Goal: Task Accomplishment & Management: Use online tool/utility

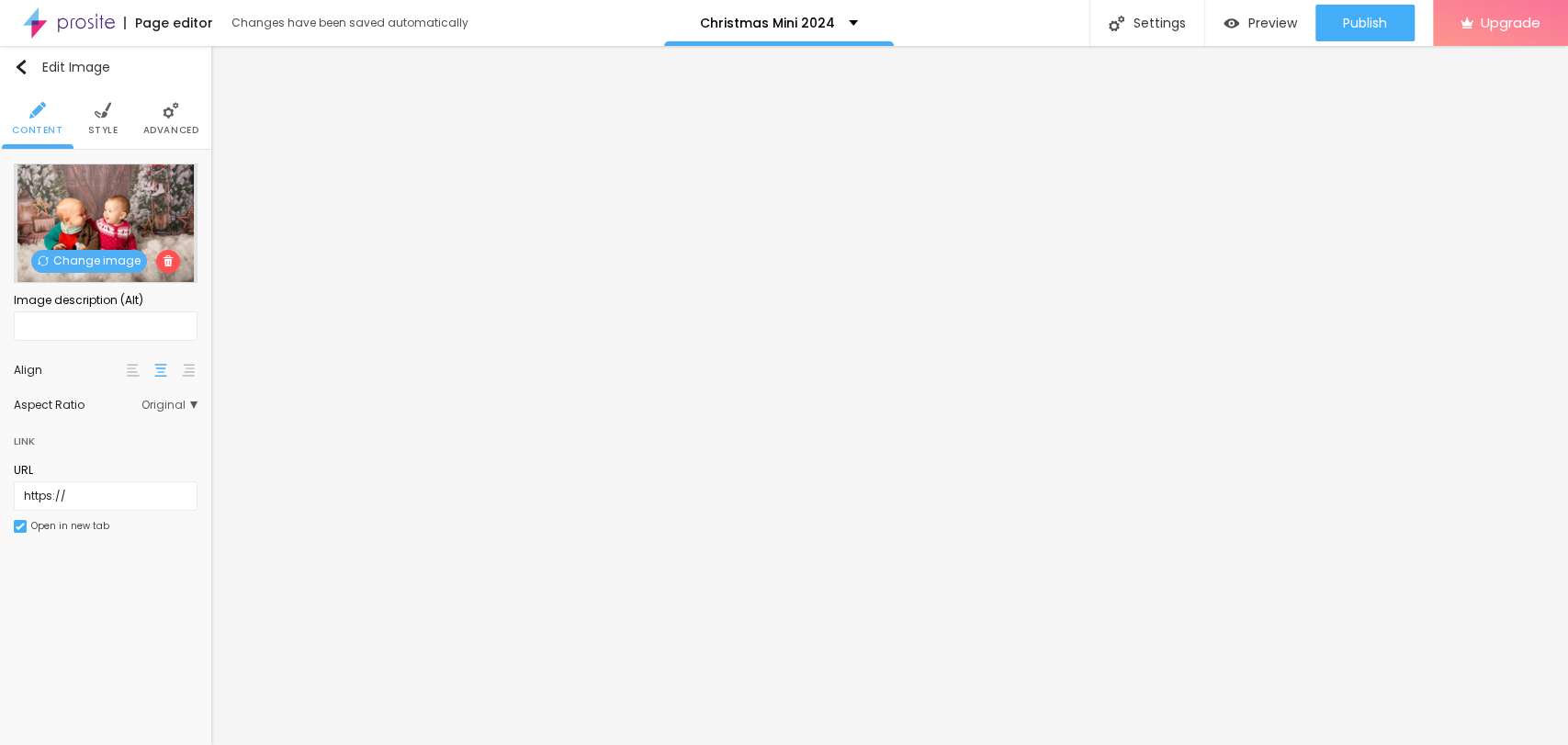
click at [102, 256] on span "Change image" at bounding box center [90, 261] width 116 height 23
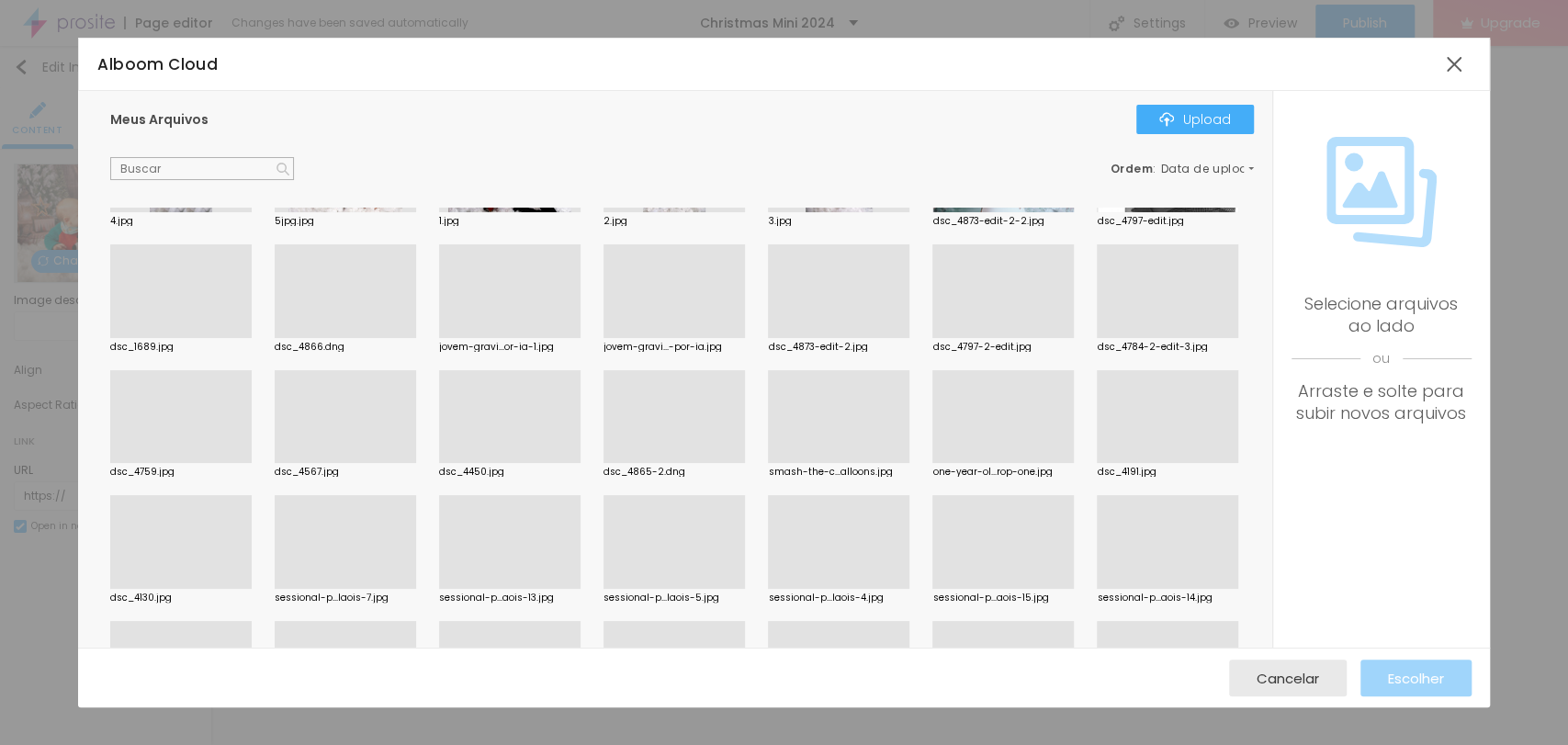
scroll to position [1507, 0]
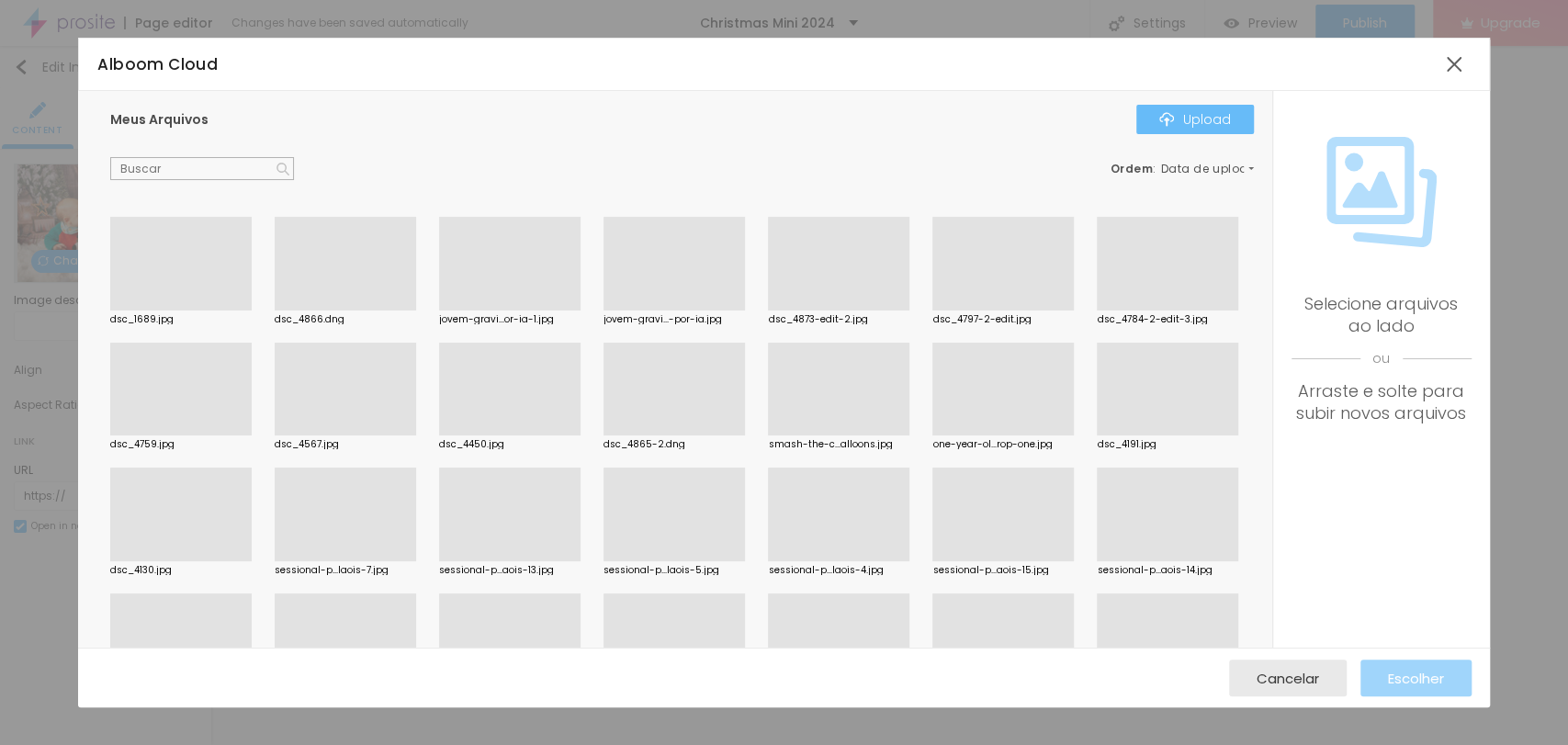
click at [1180, 119] on div "Upload" at bounding box center [1195, 119] width 72 height 15
click at [1206, 118] on div "Upload" at bounding box center [1195, 119] width 72 height 15
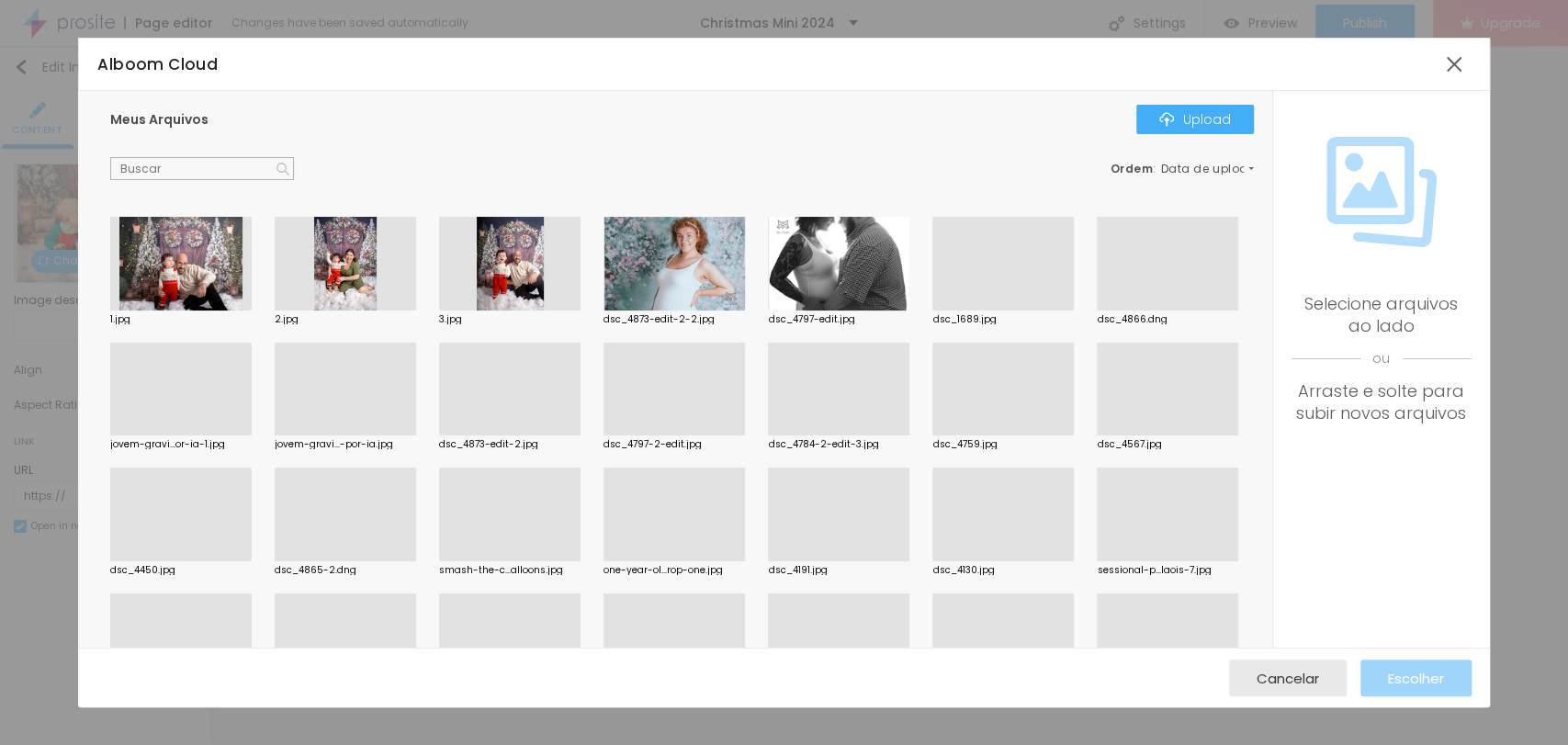
scroll to position [1633, 0]
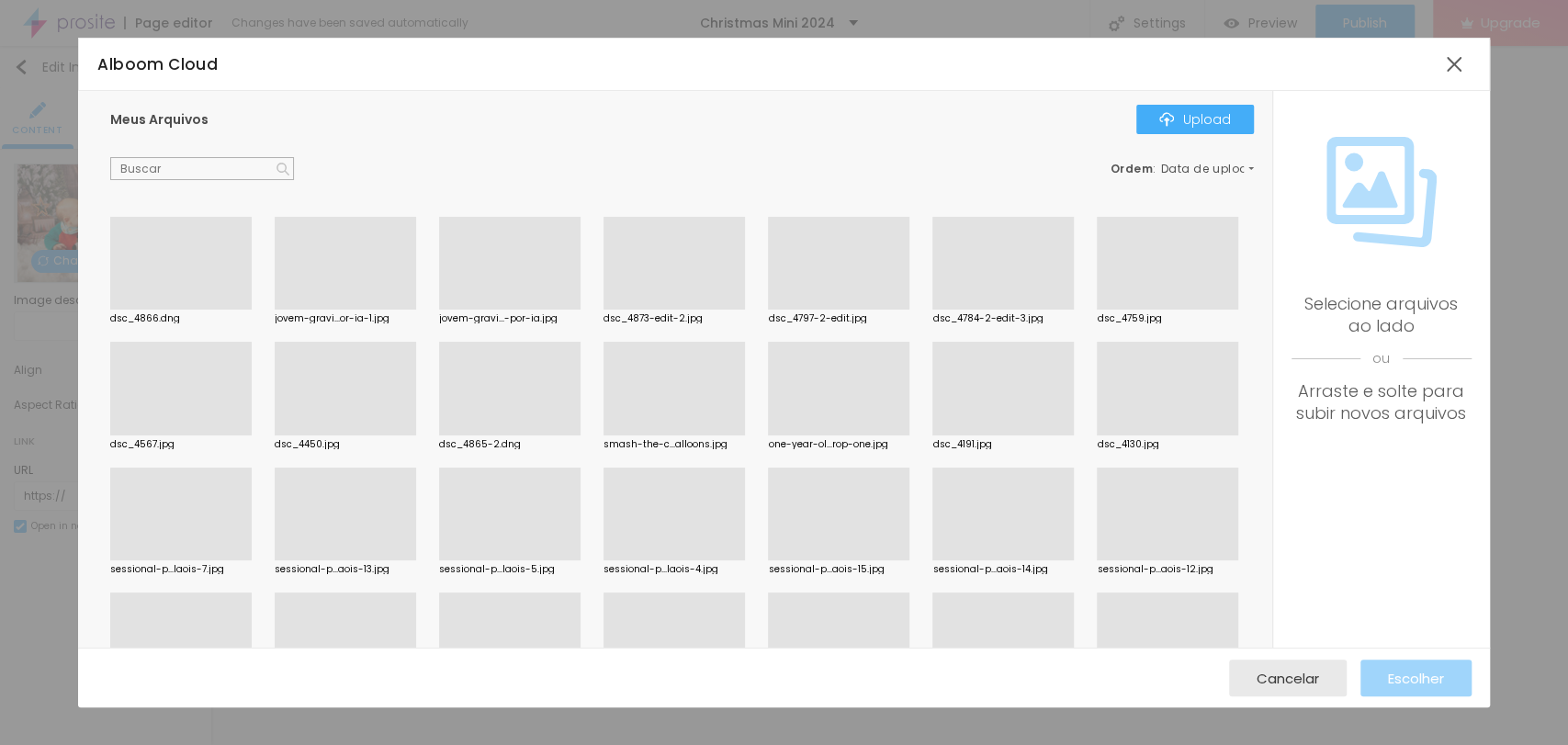
click at [381, 184] on div at bounding box center [346, 137] width 142 height 94
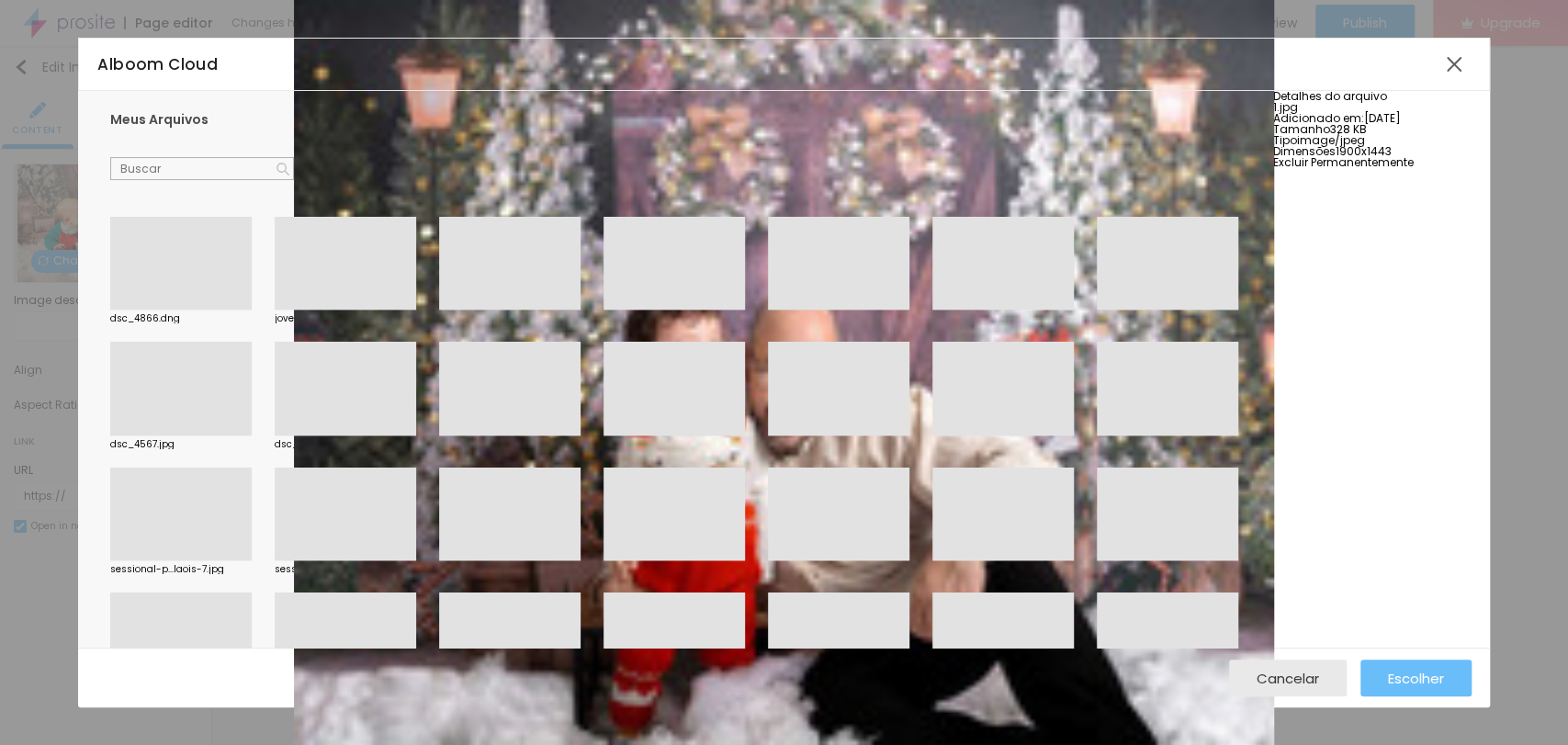
click at [1447, 671] on button "Escolher" at bounding box center [1415, 678] width 111 height 36
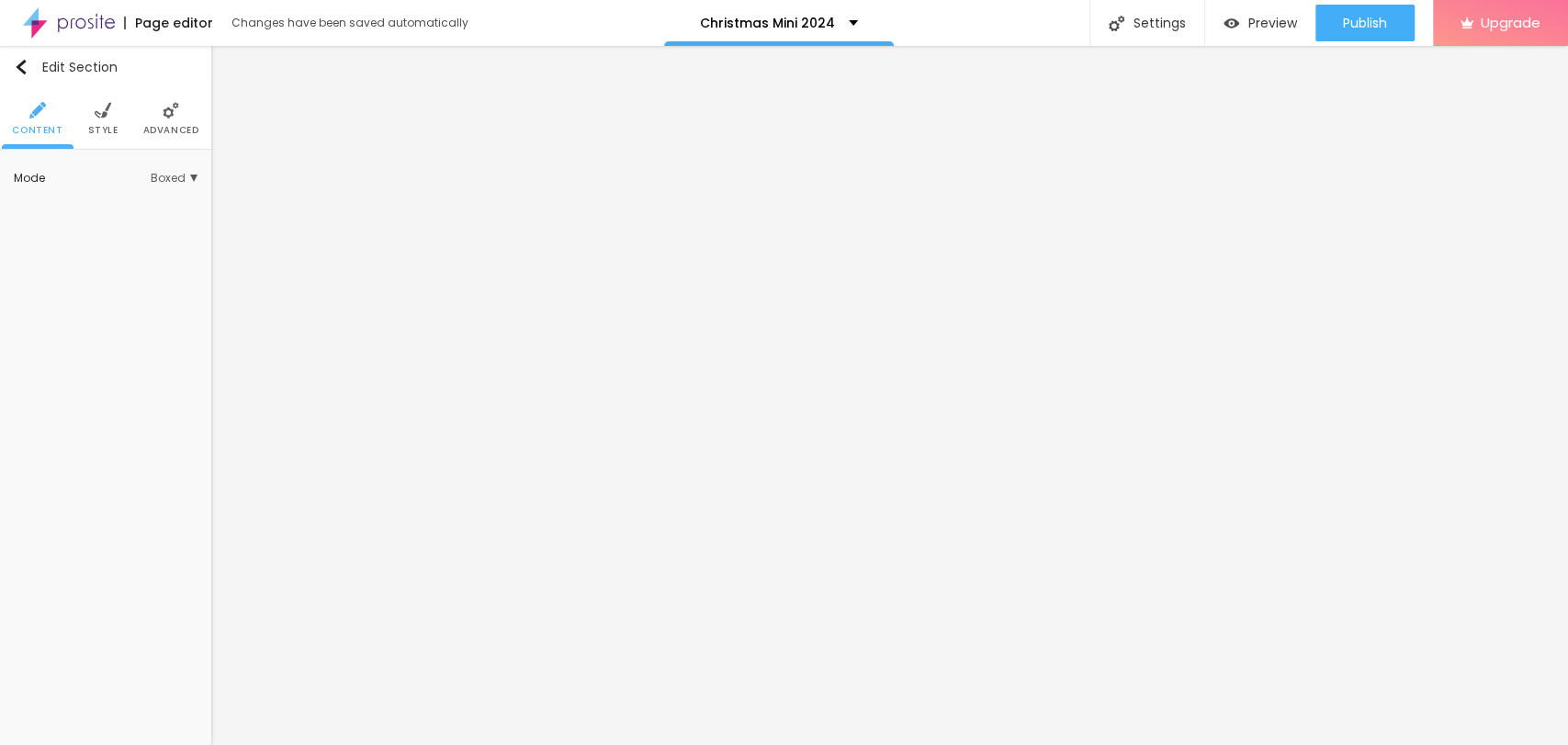
click at [96, 134] on span "Style" at bounding box center [103, 130] width 31 height 9
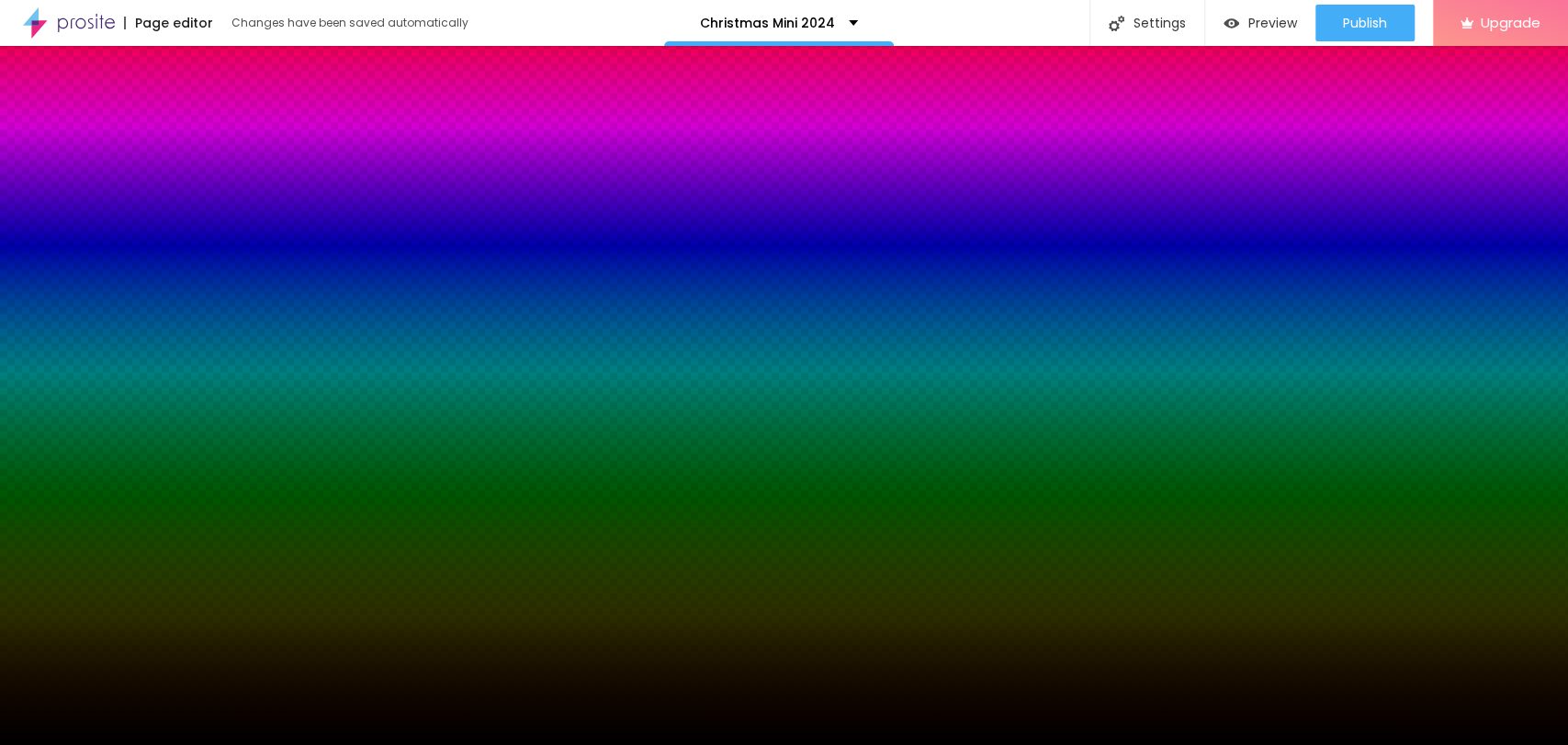
click at [90, 262] on span "Change image" at bounding box center [90, 262] width 116 height 23
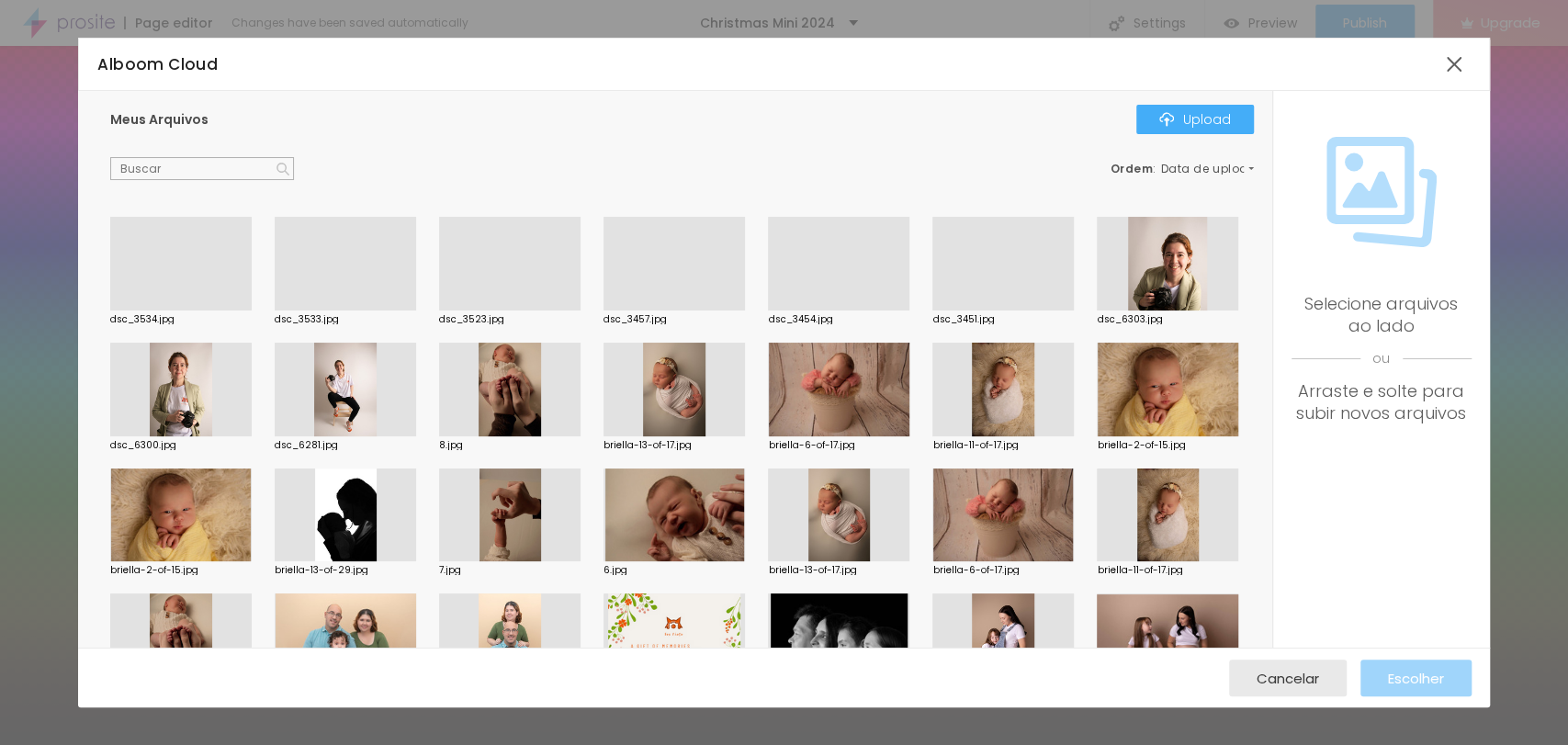
click at [195, 310] on div at bounding box center [181, 310] width 142 height 0
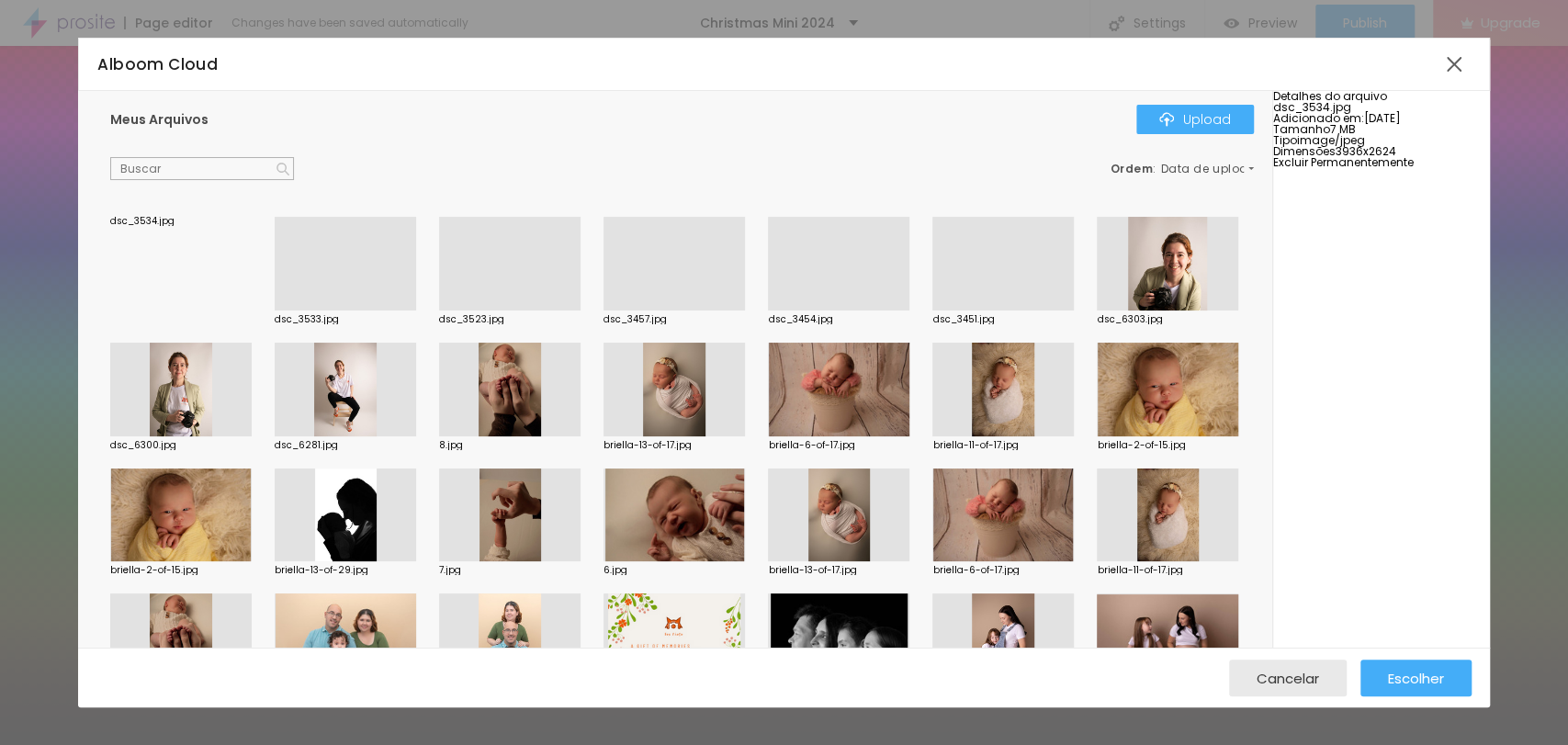
click at [349, 310] on div at bounding box center [346, 310] width 142 height 0
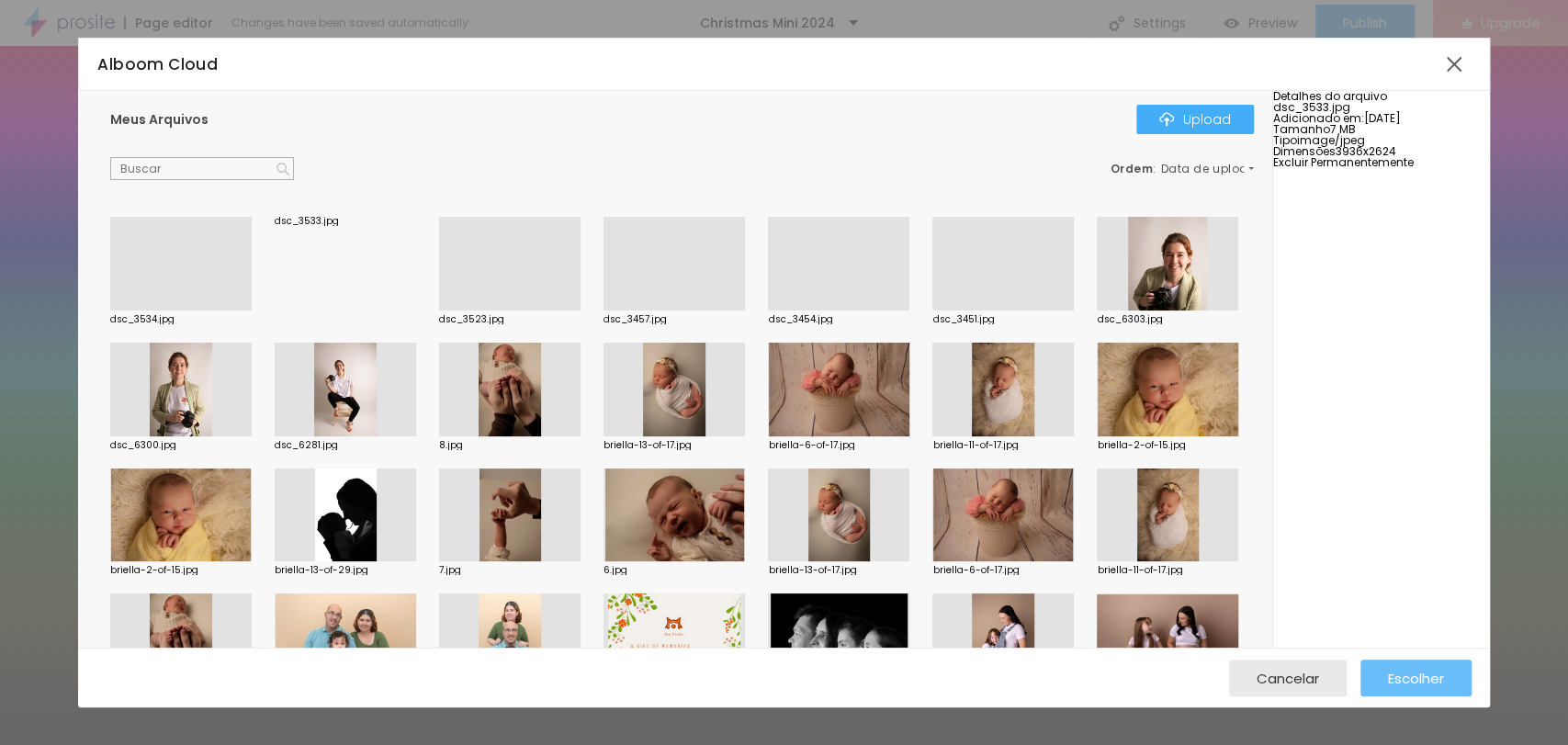
click at [1423, 673] on span "Escolher" at bounding box center [1415, 679] width 56 height 16
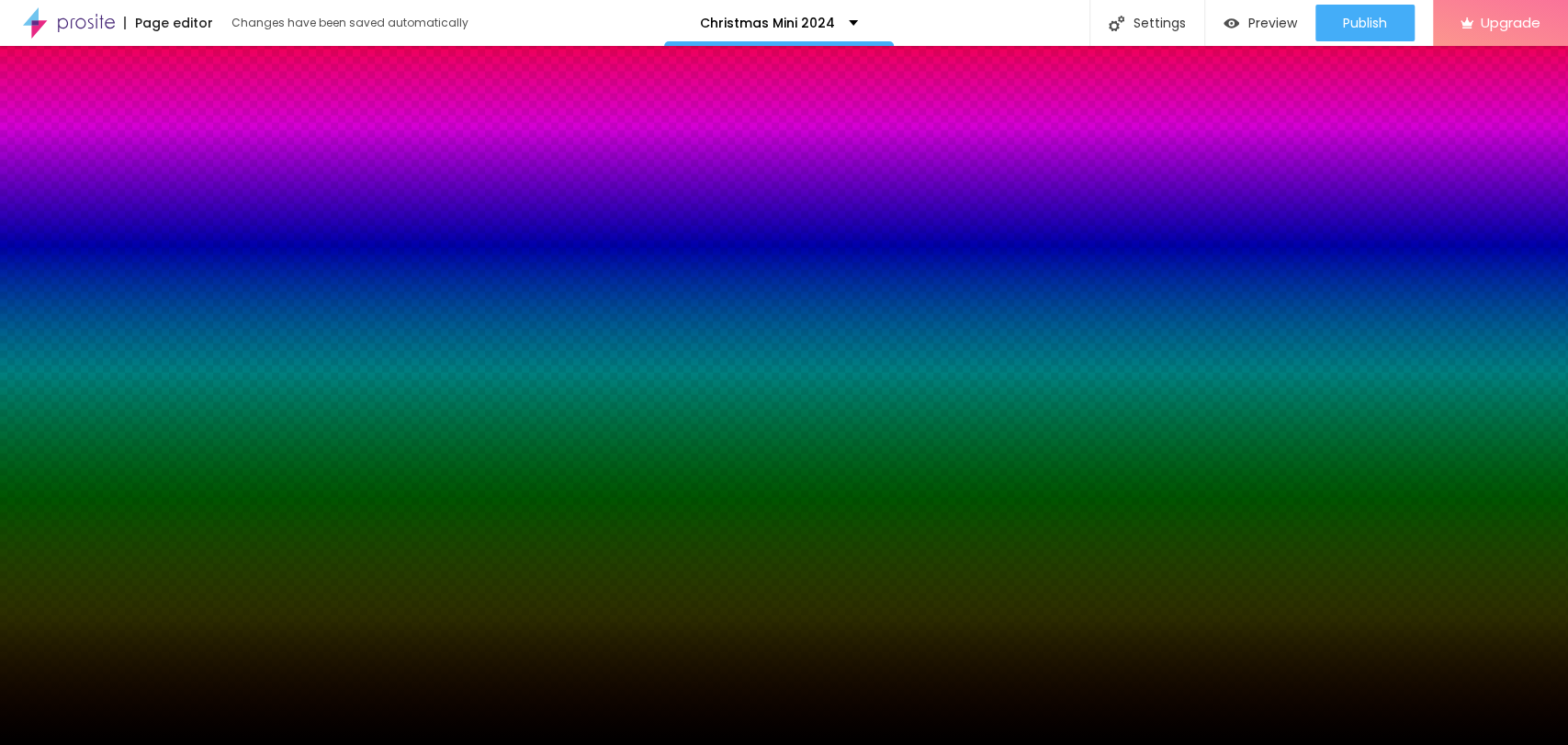
click at [112, 263] on span "Change image" at bounding box center [90, 262] width 116 height 23
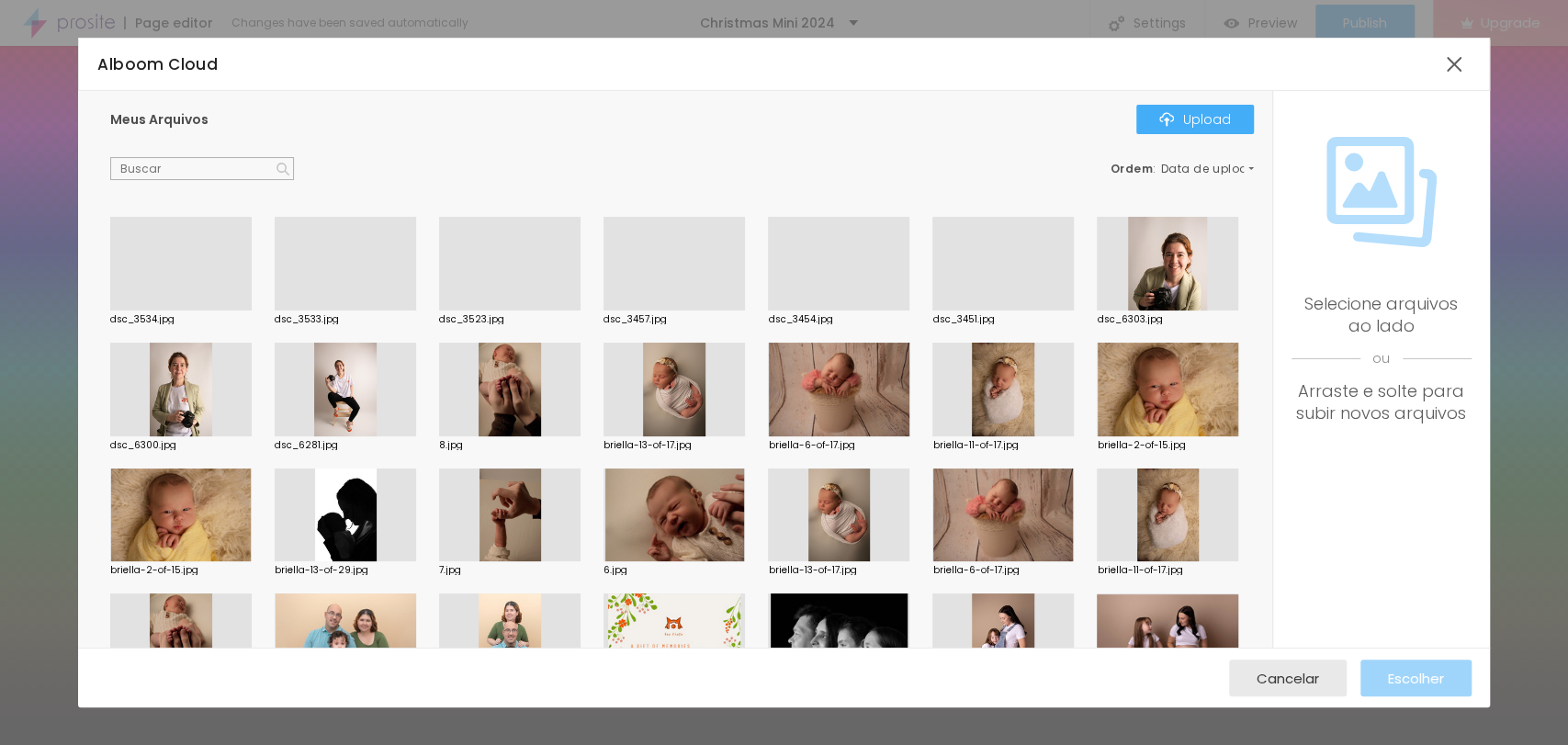
click at [456, 310] on div at bounding box center [510, 310] width 142 height 0
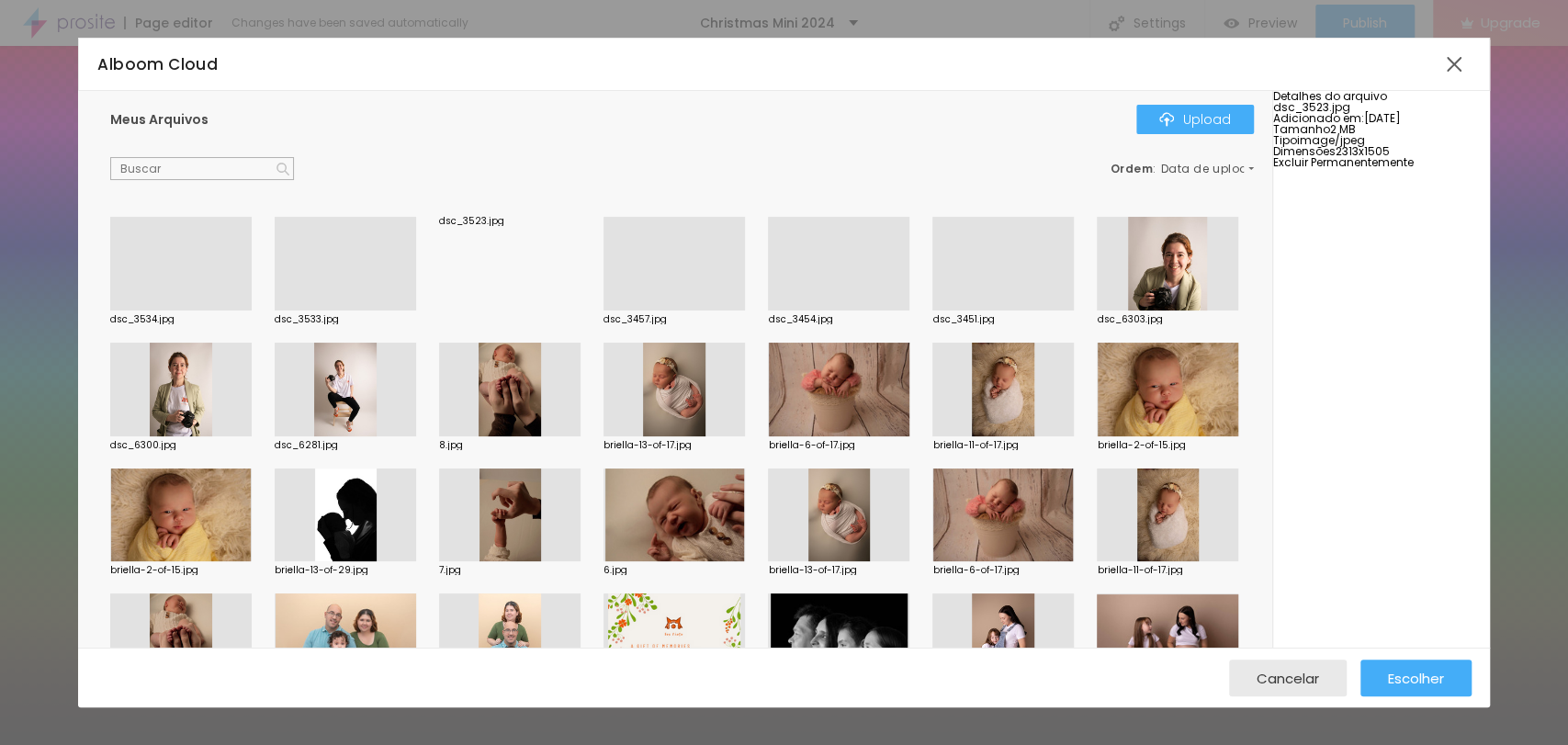
click at [367, 310] on div at bounding box center [346, 310] width 142 height 0
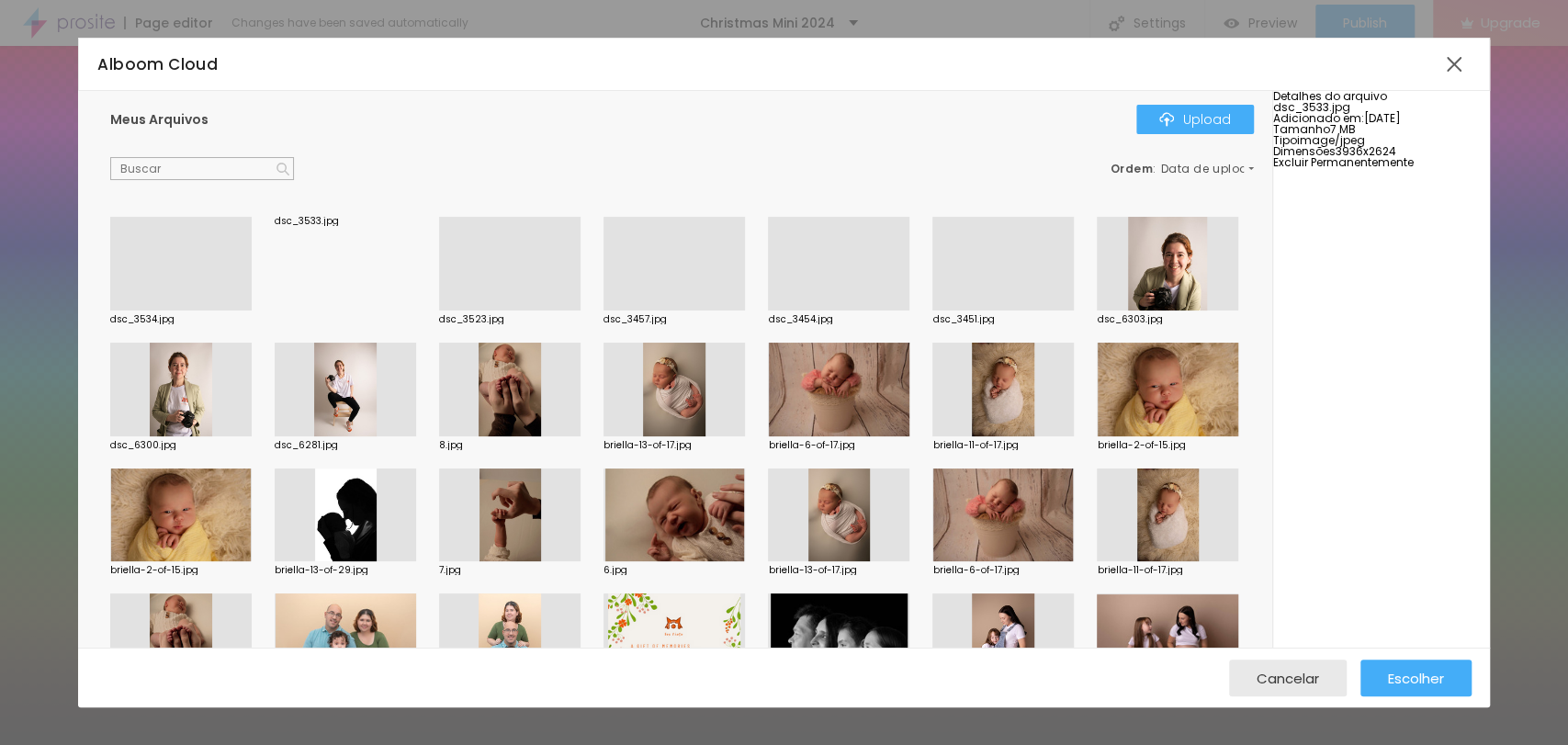
click at [170, 310] on div at bounding box center [181, 310] width 142 height 0
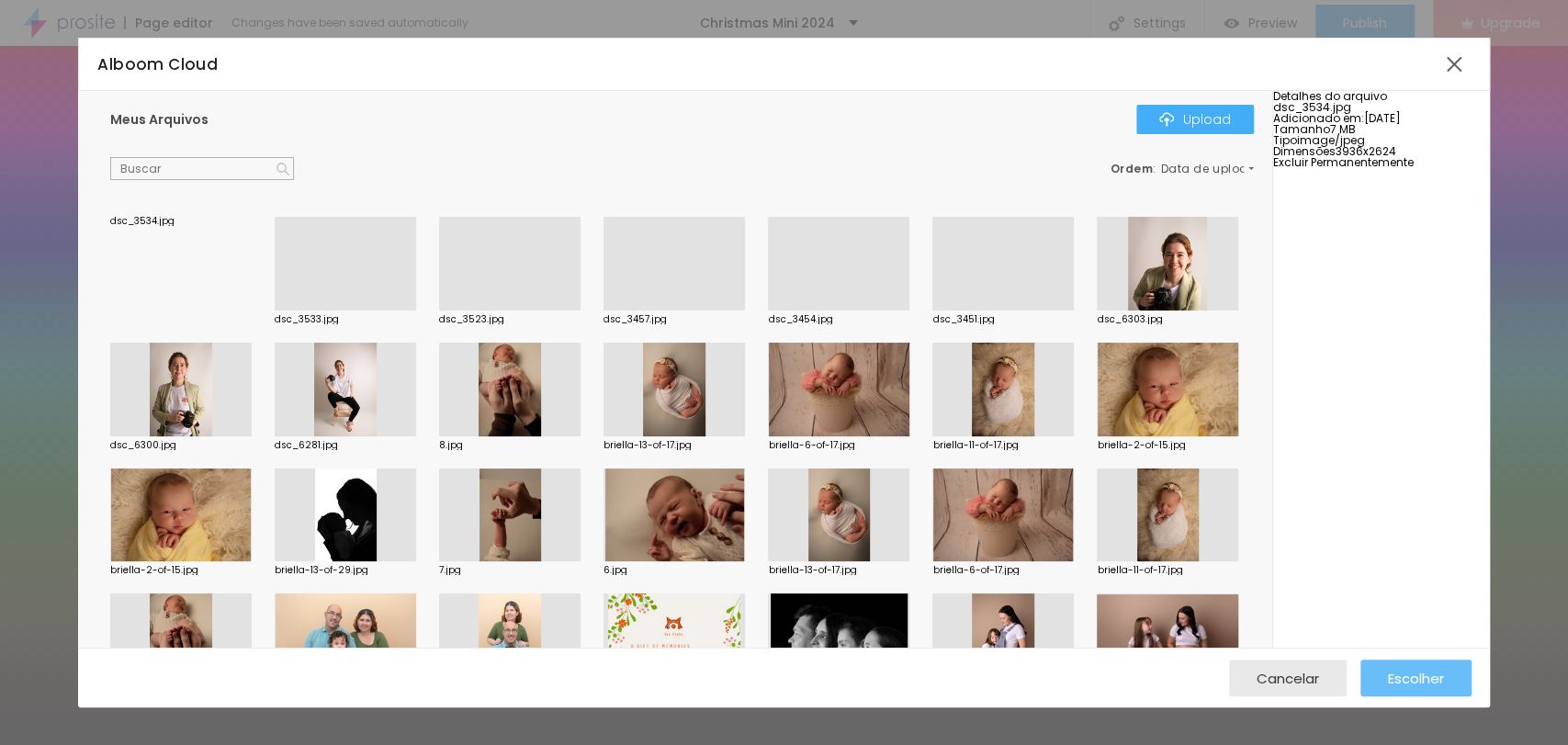
click at [1425, 675] on span "Escolher" at bounding box center [1415, 679] width 56 height 16
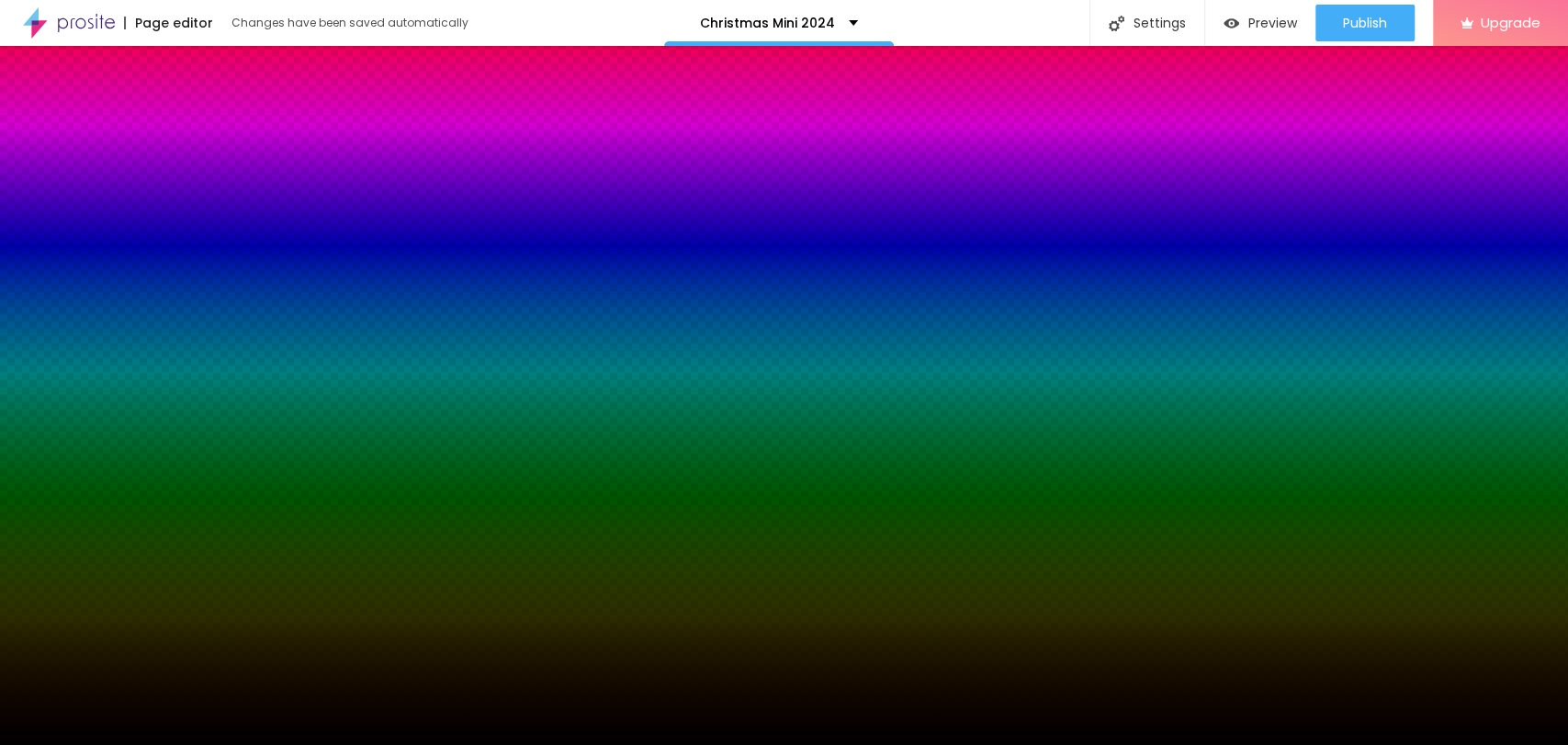
click at [117, 257] on span "Change image" at bounding box center [90, 262] width 116 height 23
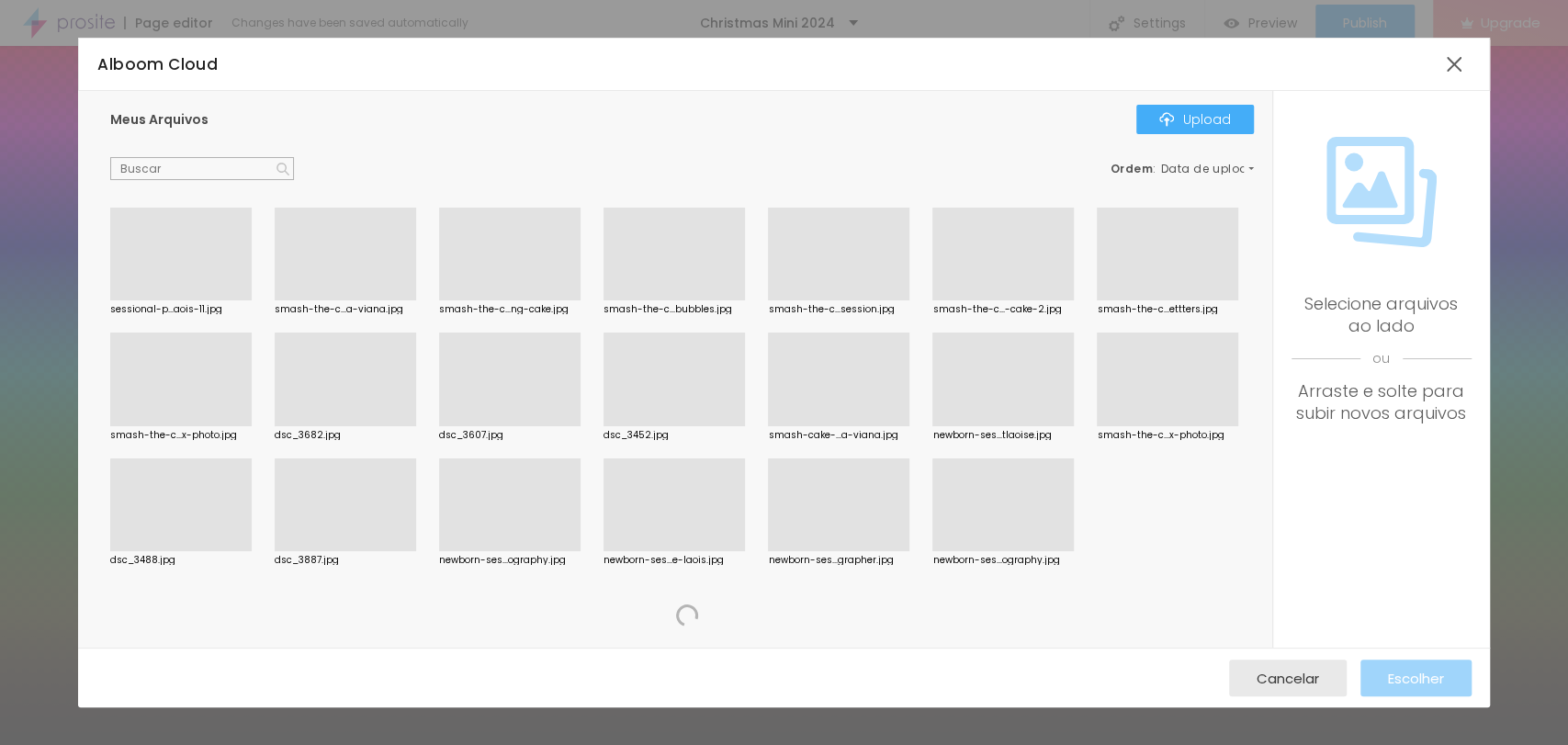
scroll to position [2396, 0]
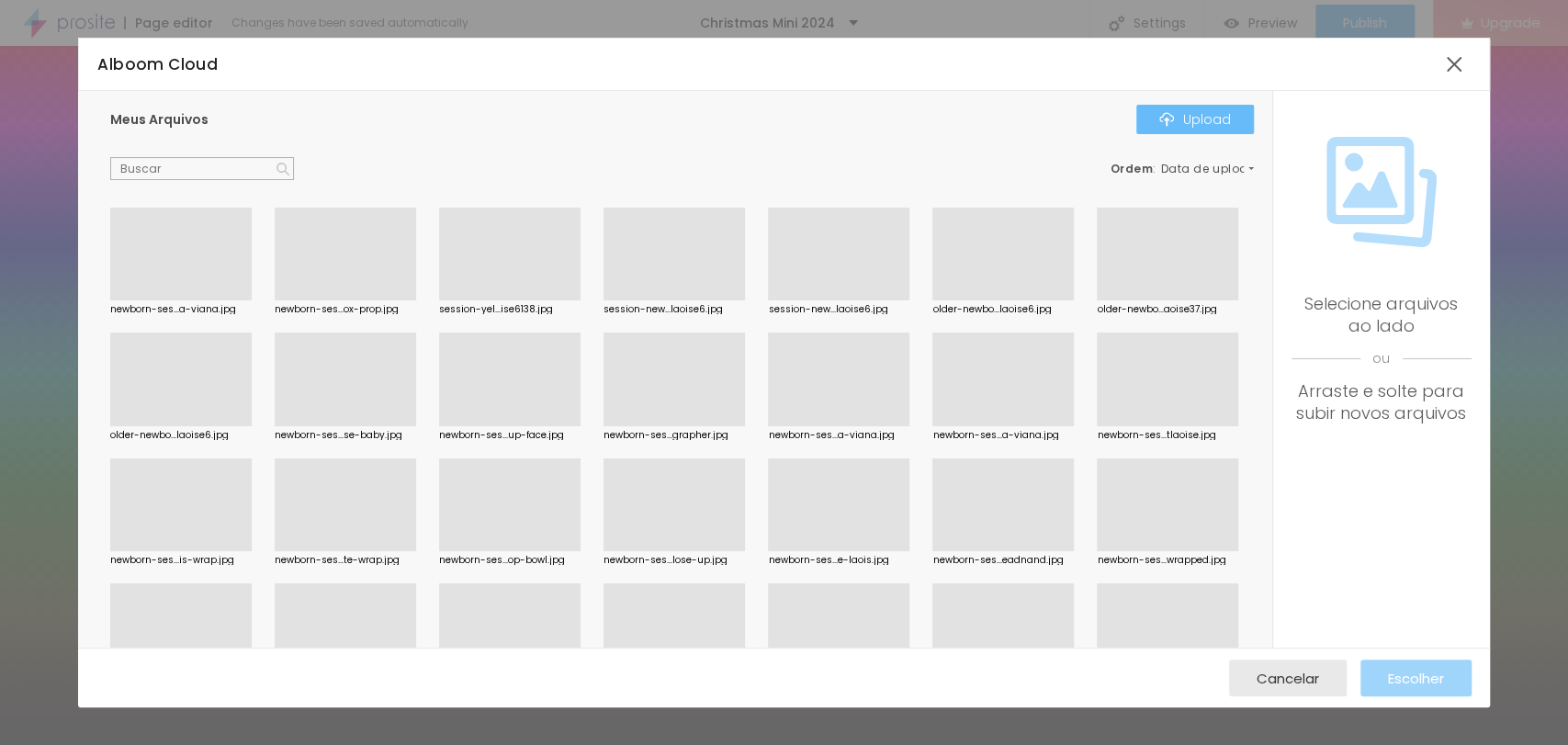
click at [1218, 123] on div "Upload" at bounding box center [1195, 119] width 72 height 15
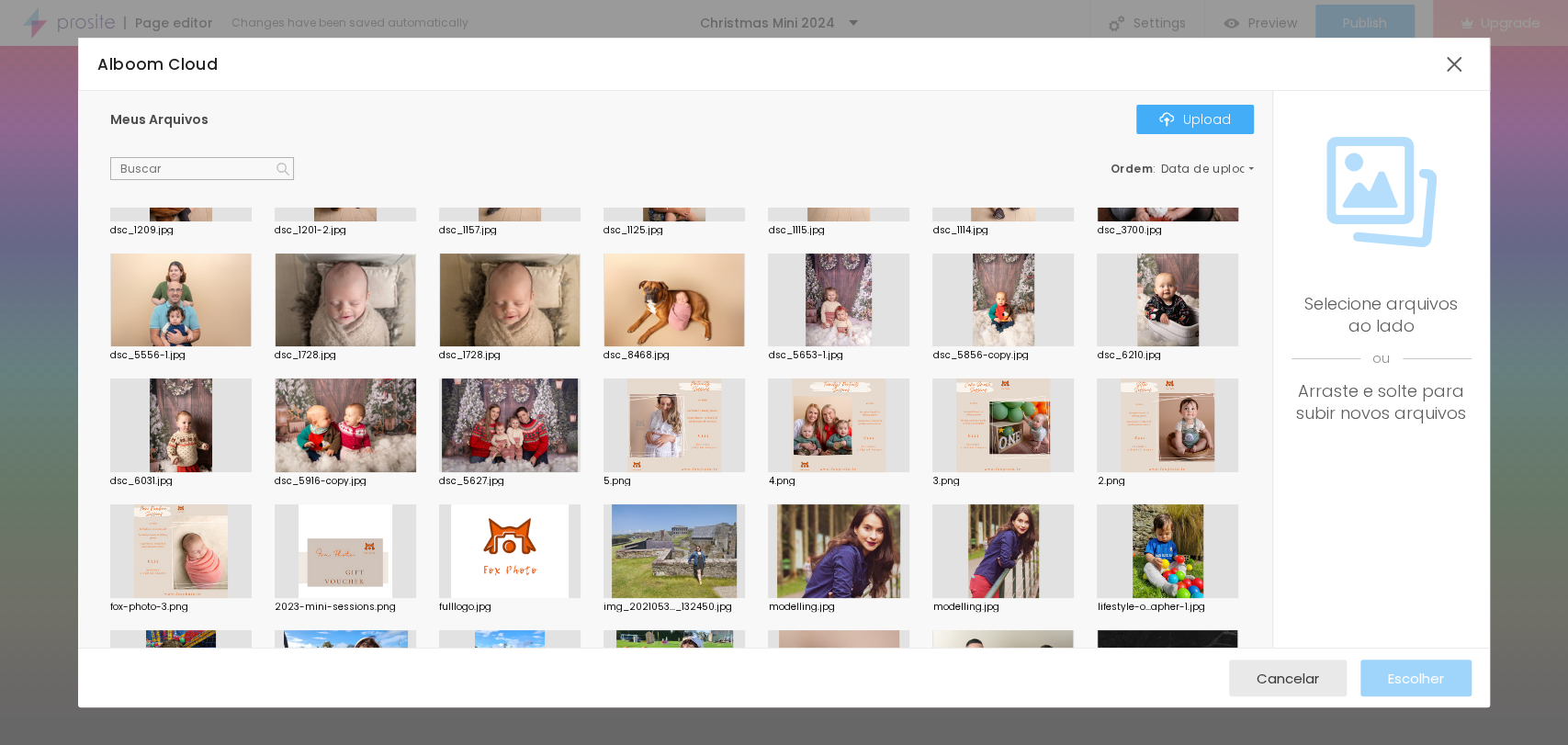
scroll to position [0, 0]
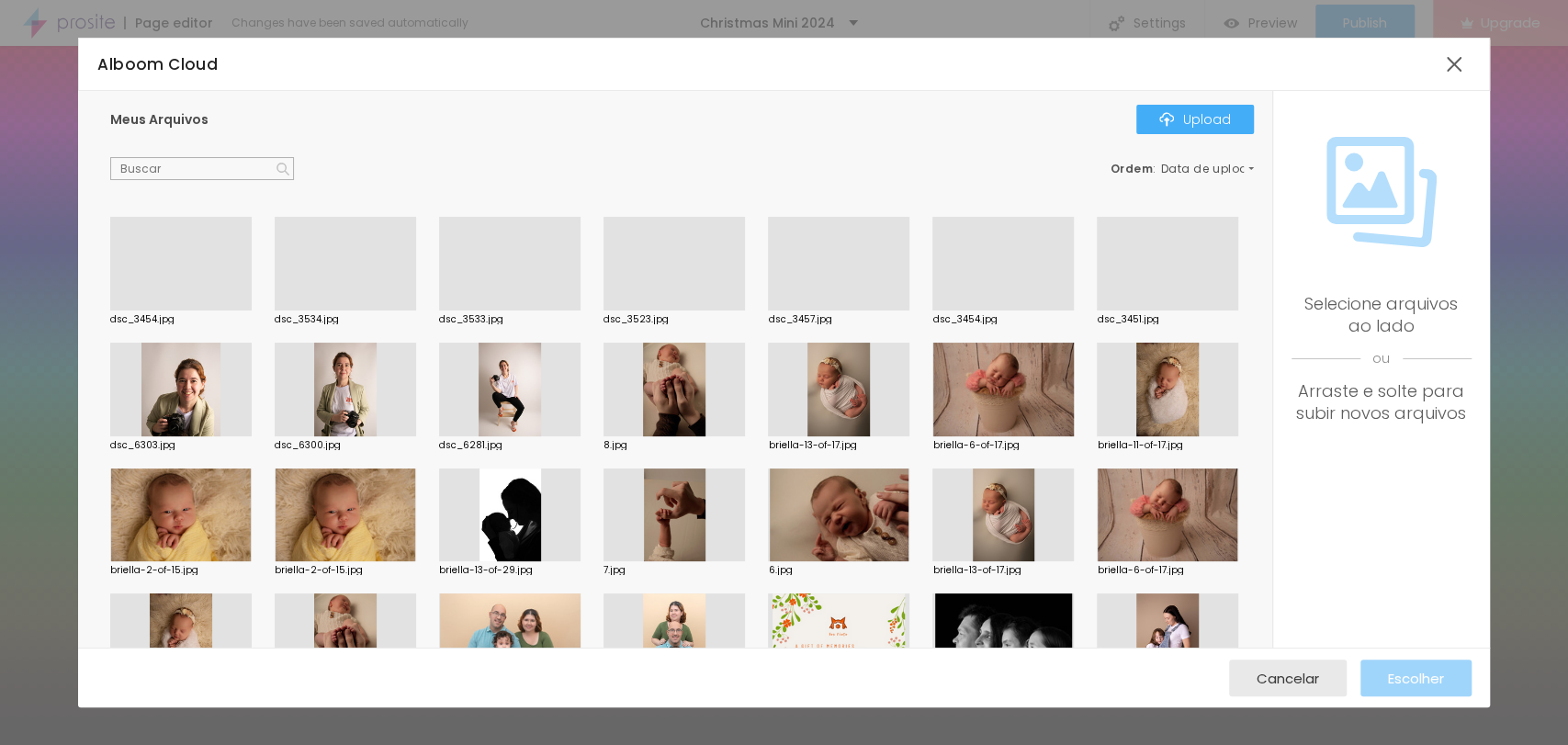
click at [190, 310] on div at bounding box center [181, 310] width 142 height 0
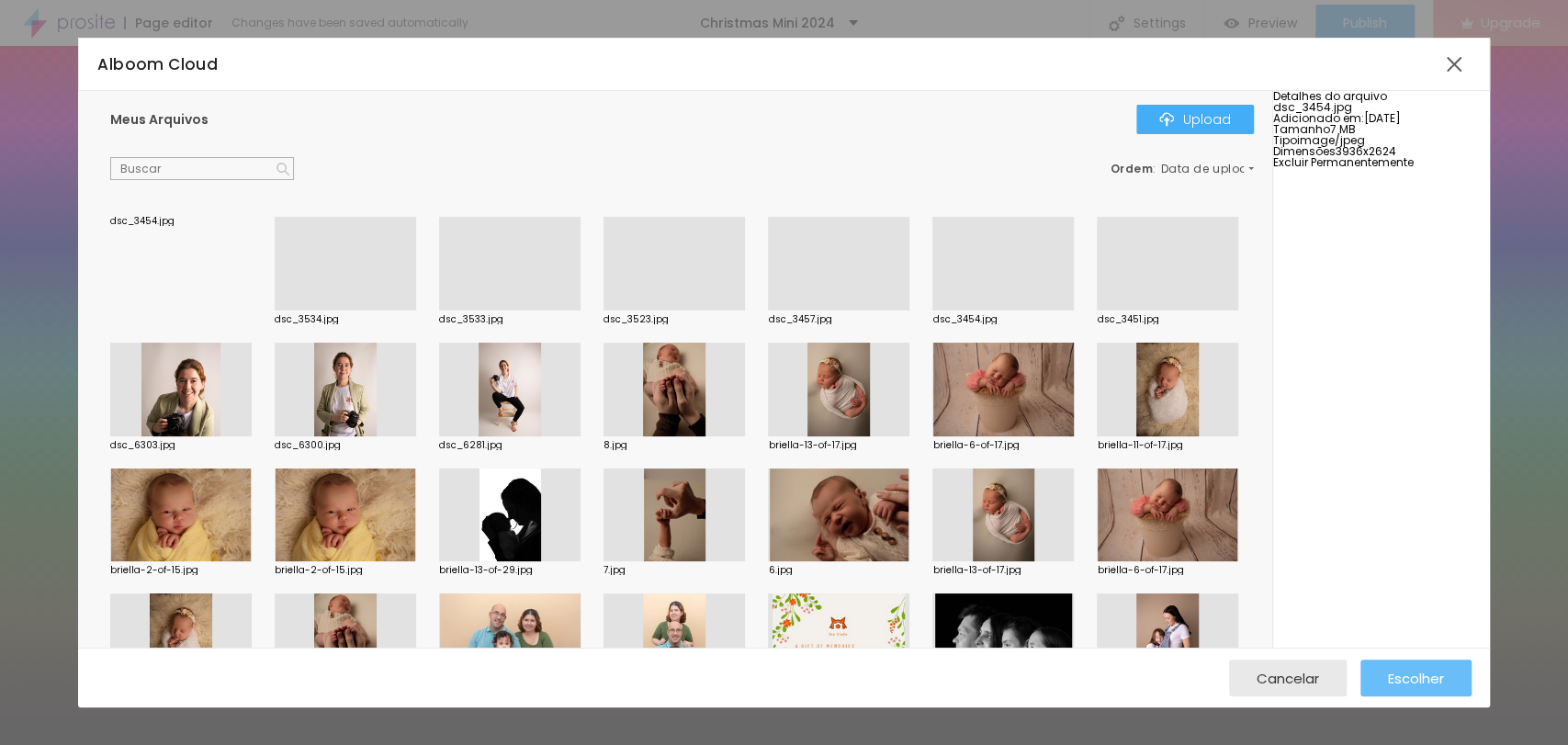
click at [1440, 676] on span "Escolher" at bounding box center [1415, 679] width 56 height 16
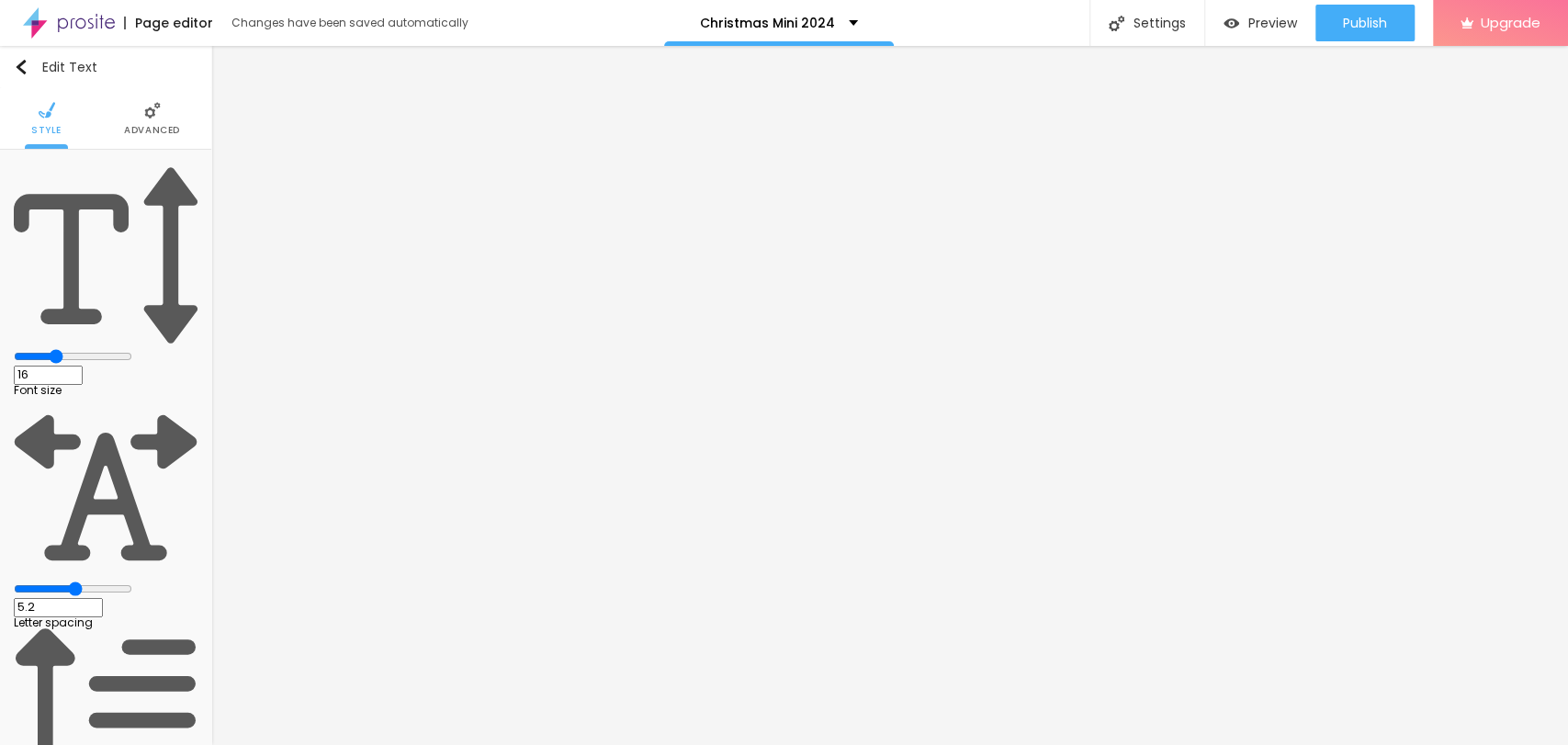
type input "20"
type input "21"
type input "22"
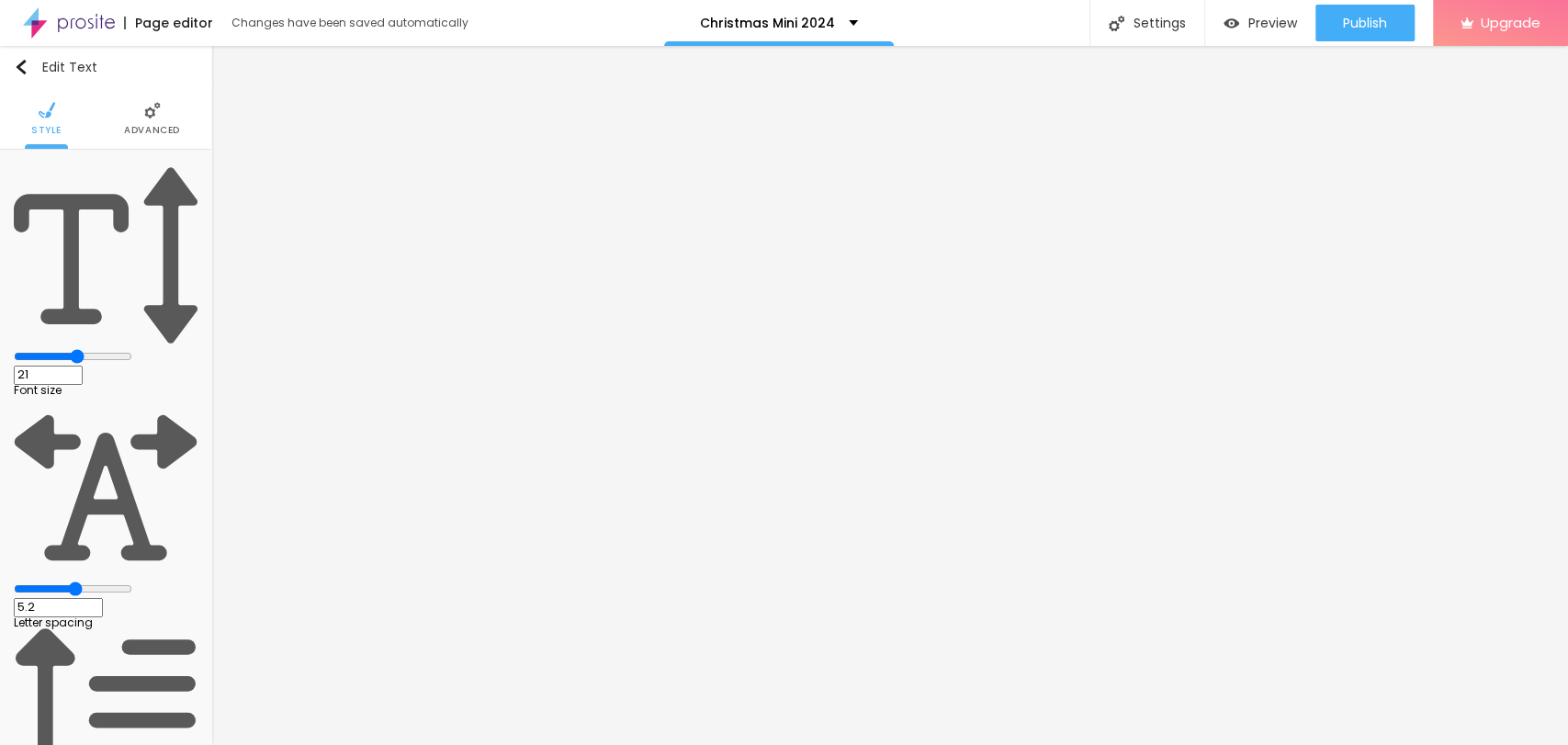
type input "22"
type input "23"
type input "24"
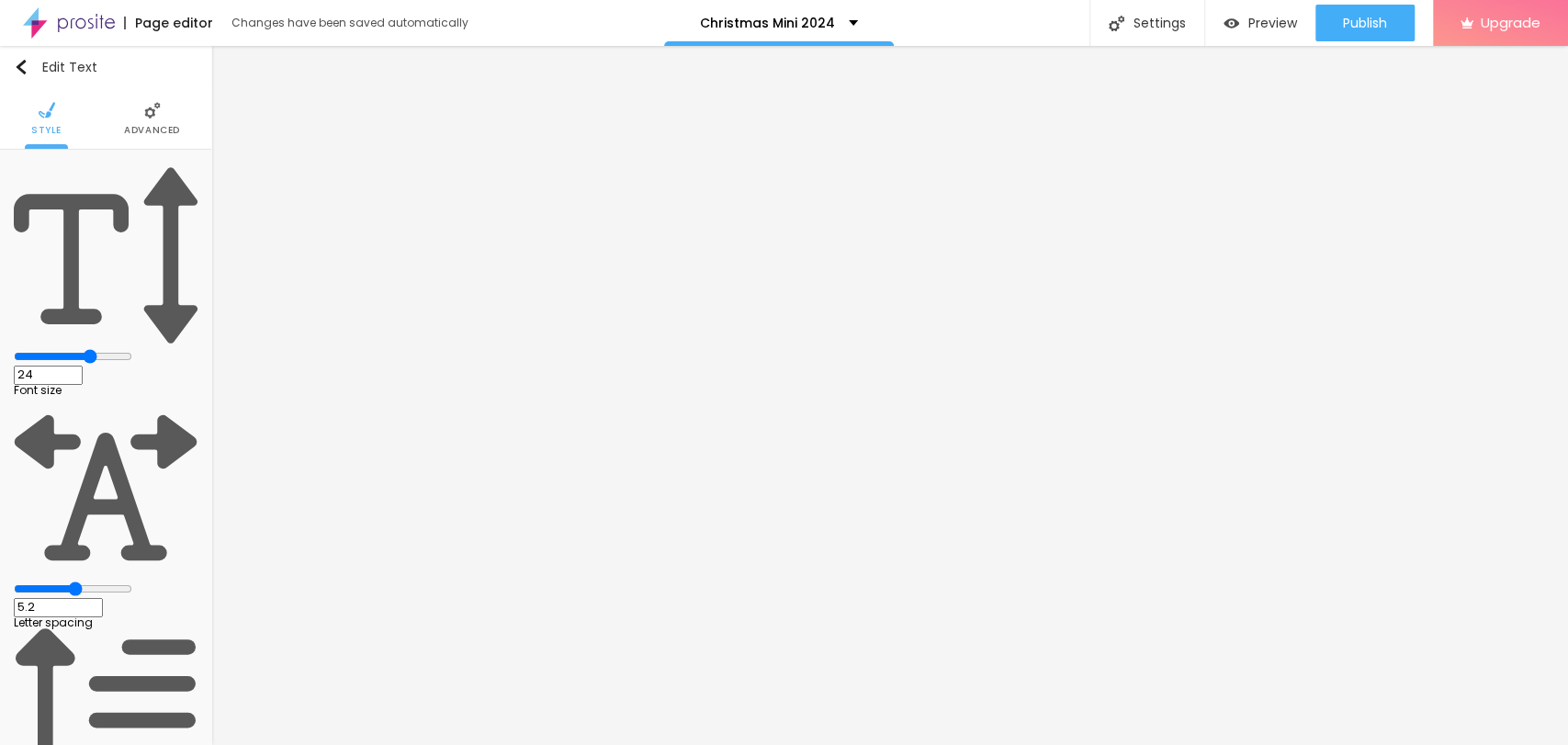
type input "26"
type input "32"
drag, startPoint x: 75, startPoint y: 182, endPoint x: 207, endPoint y: 175, distance: 132.2
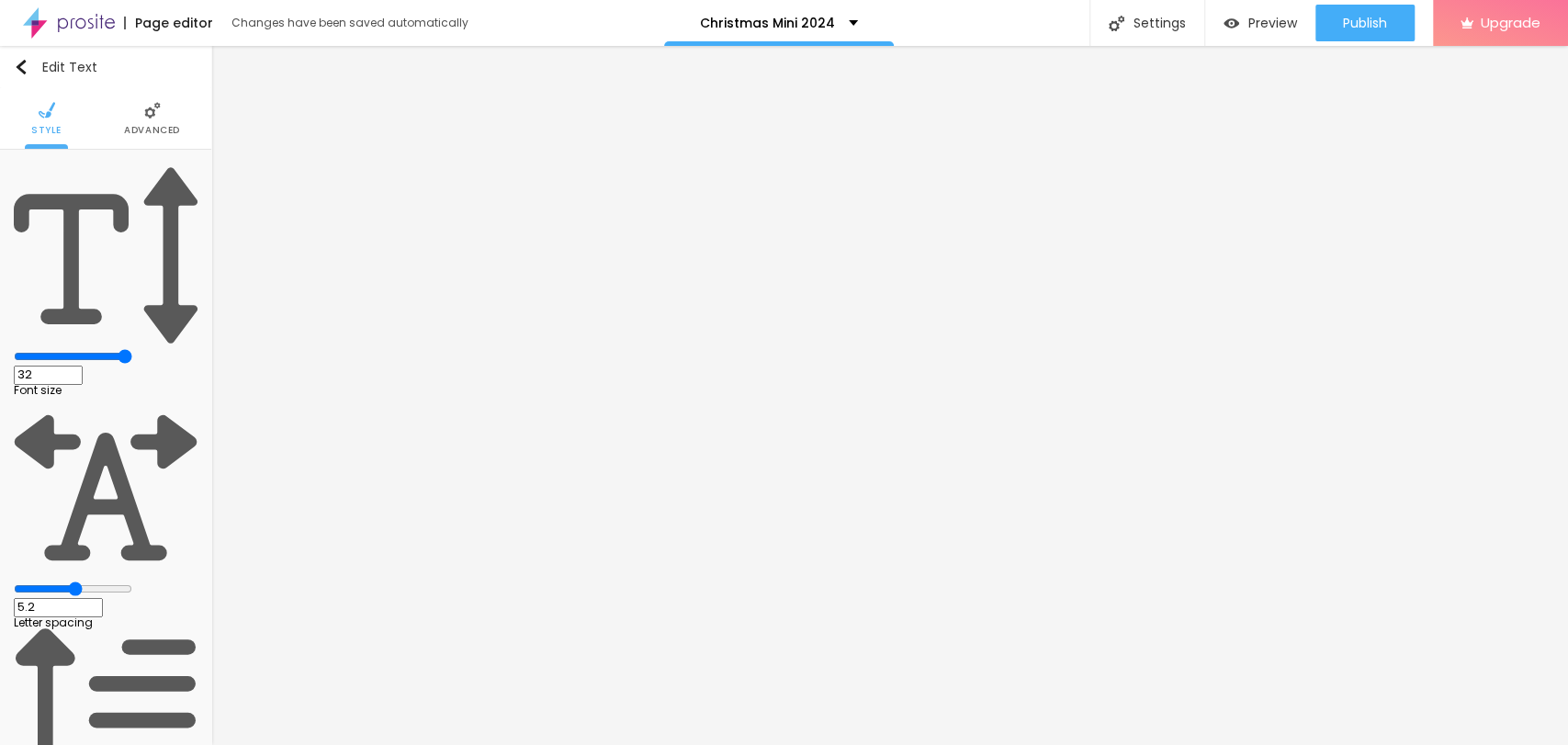
type input "32"
click at [132, 349] on input "range" at bounding box center [73, 356] width 118 height 15
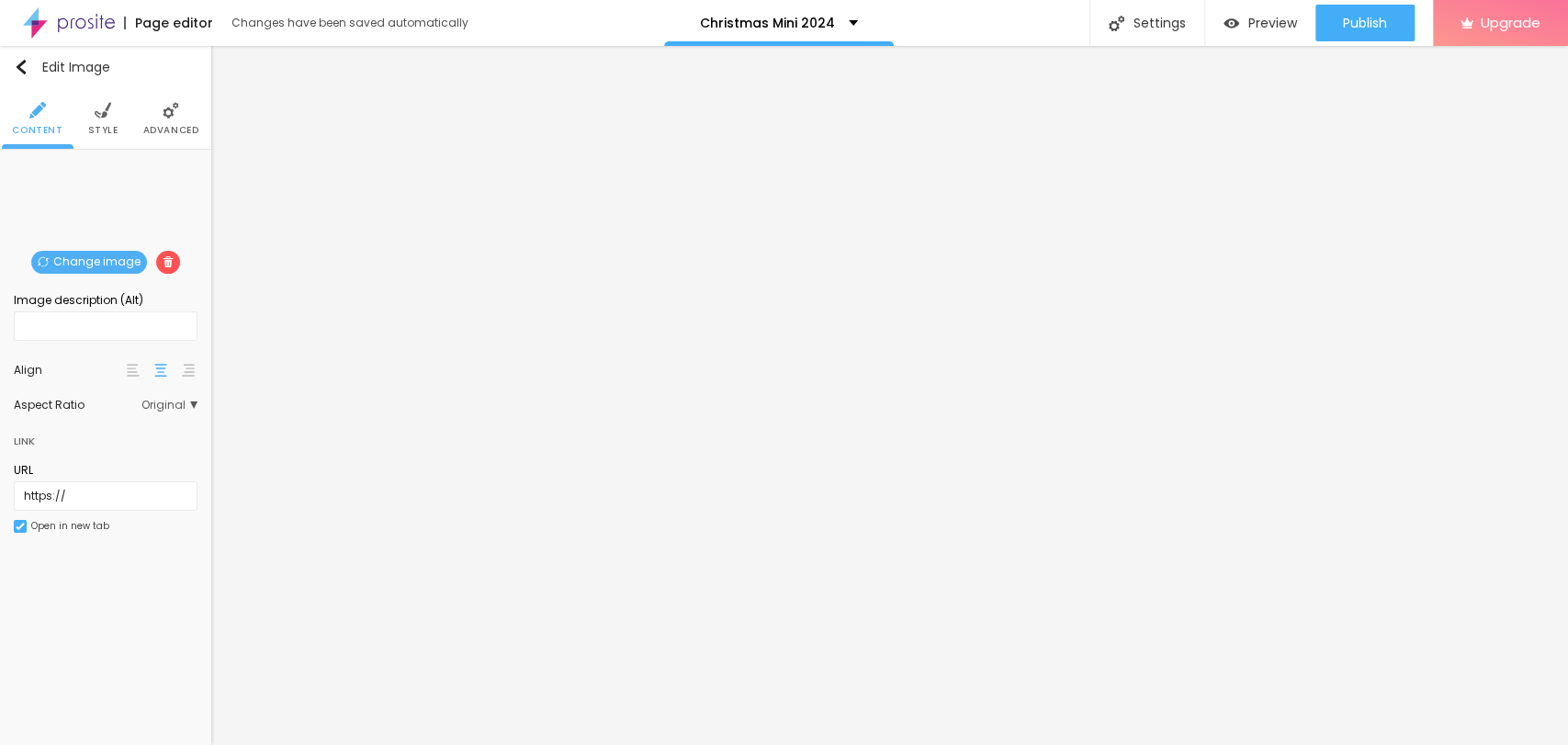
click at [112, 261] on span "Change image" at bounding box center [90, 262] width 116 height 23
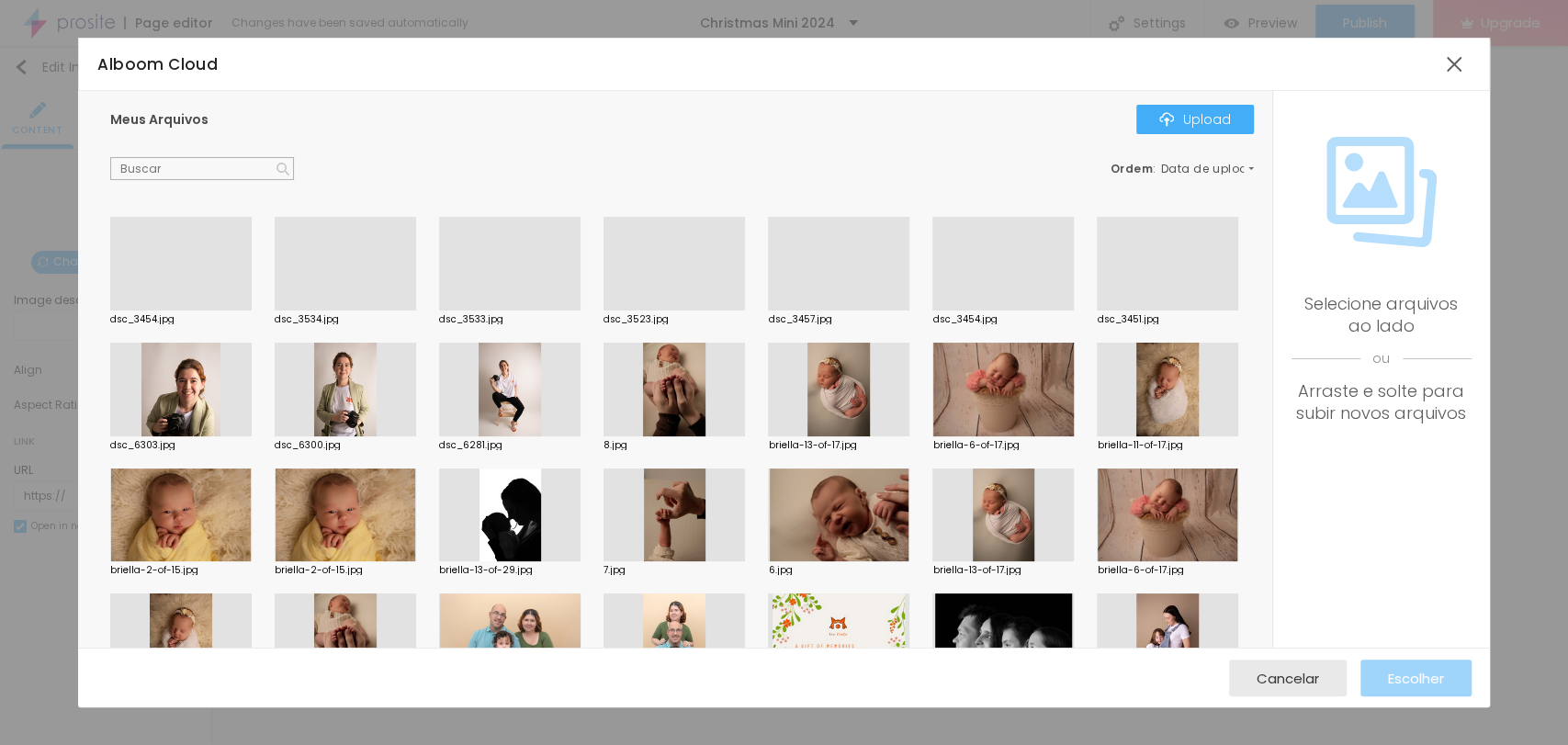
click at [360, 310] on div at bounding box center [346, 310] width 142 height 0
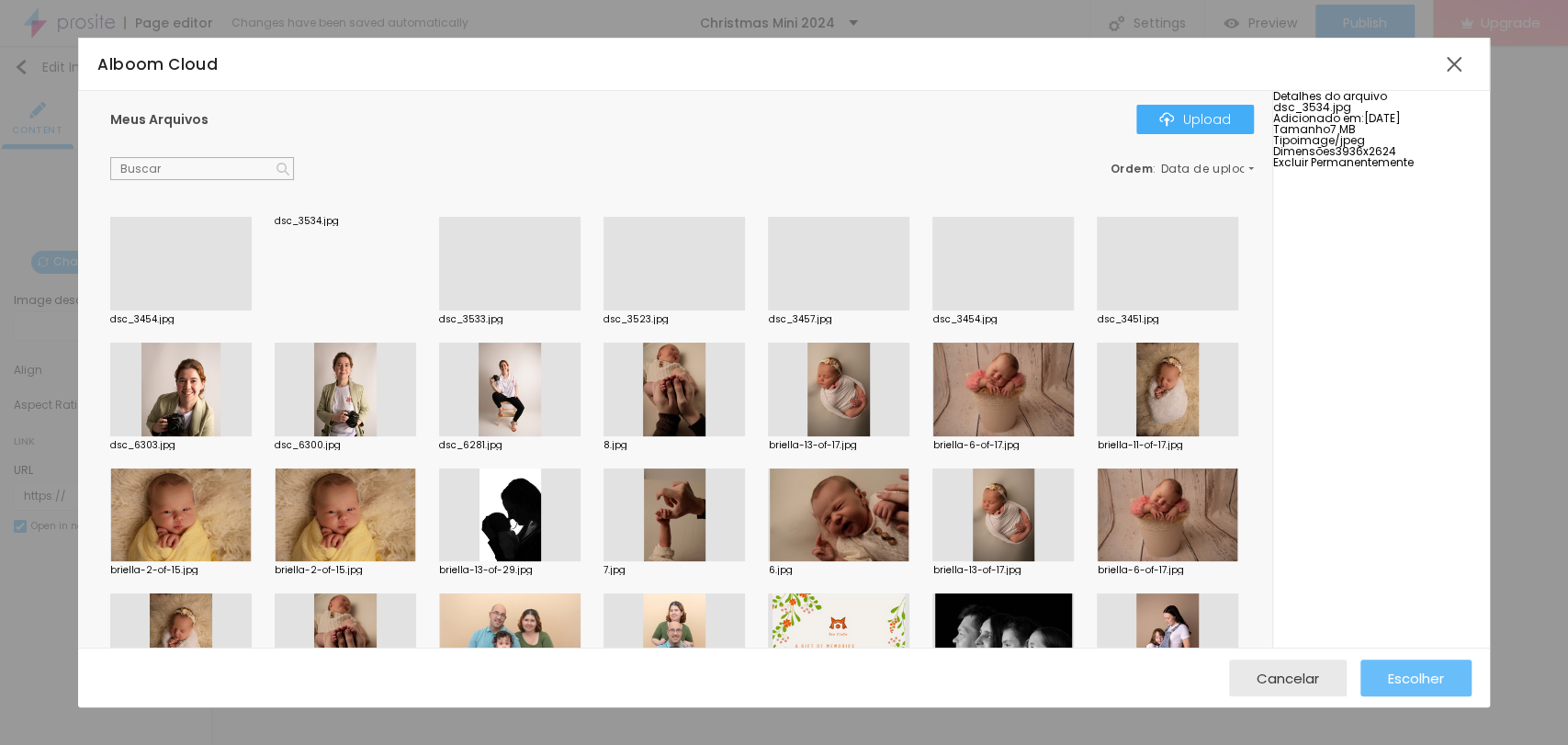
click at [1414, 671] on span "Escolher" at bounding box center [1415, 679] width 56 height 16
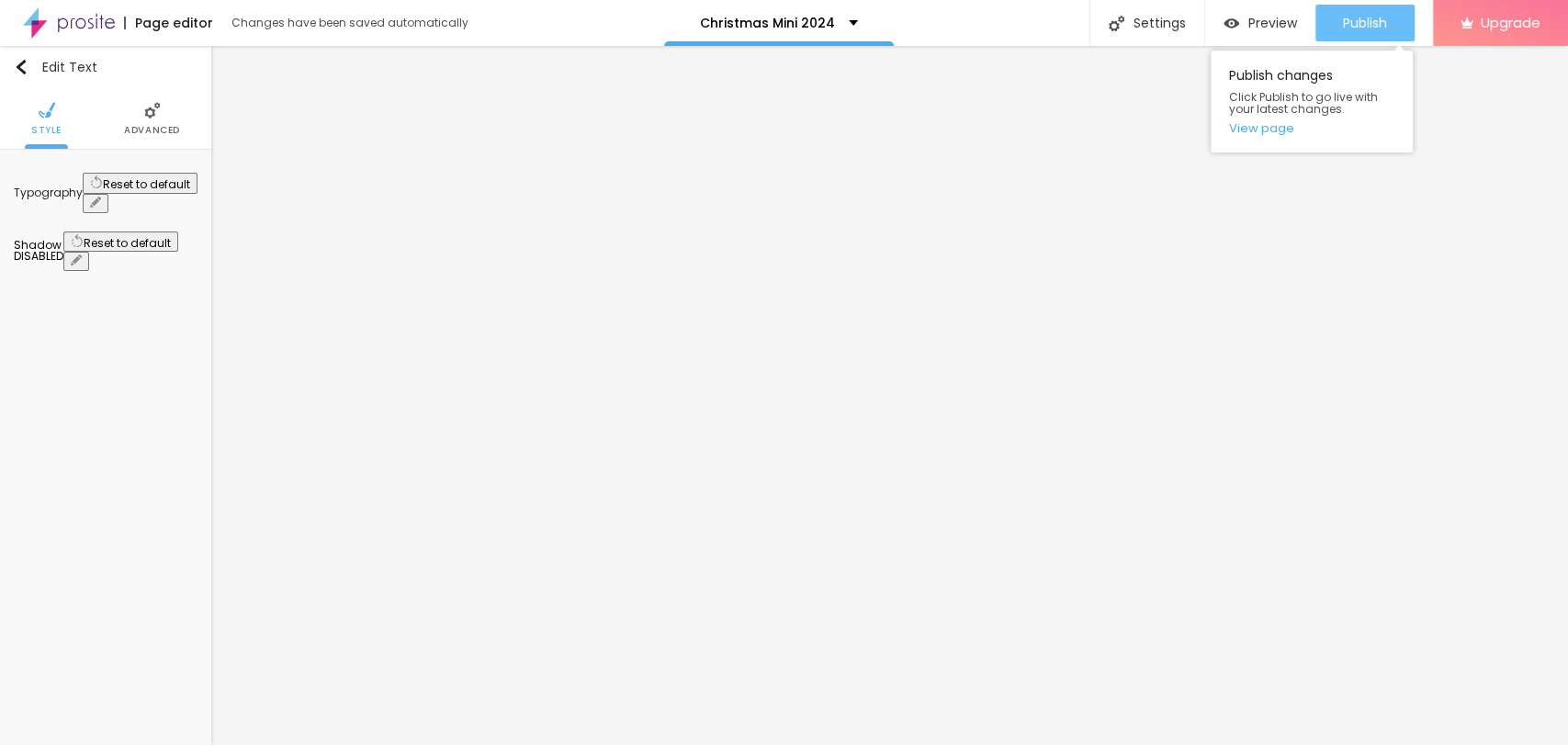
click at [1363, 33] on div "Publish" at bounding box center [1364, 23] width 44 height 36
